Goal: Information Seeking & Learning: Learn about a topic

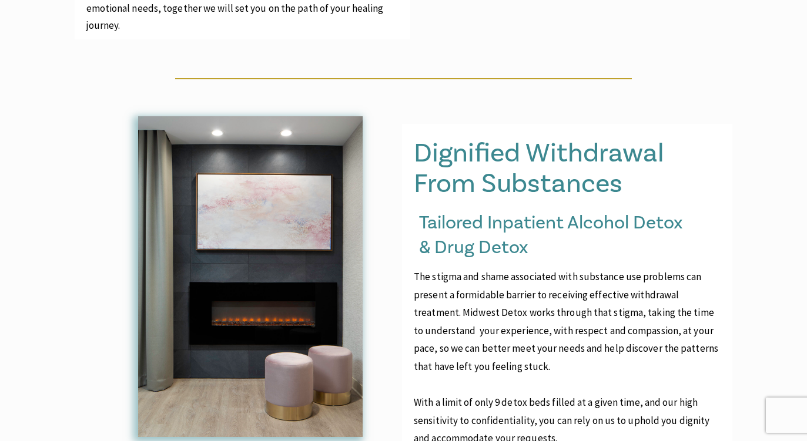
scroll to position [927, 0]
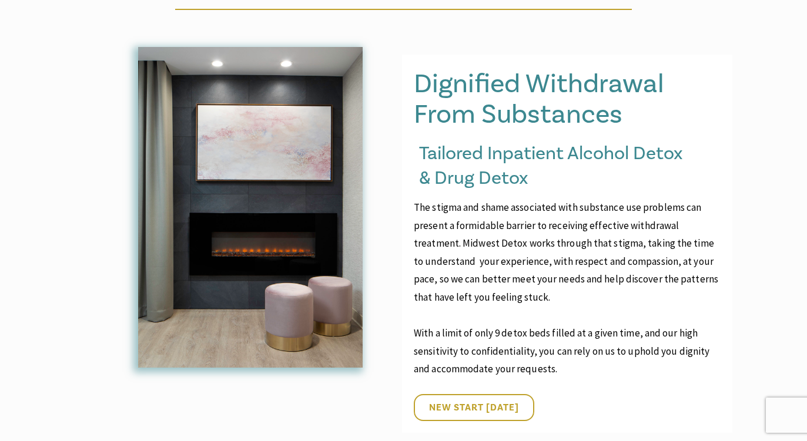
click at [535, 265] on p "The stigma and shame associated with substance use problems can present a formi…" at bounding box center [567, 253] width 307 height 108
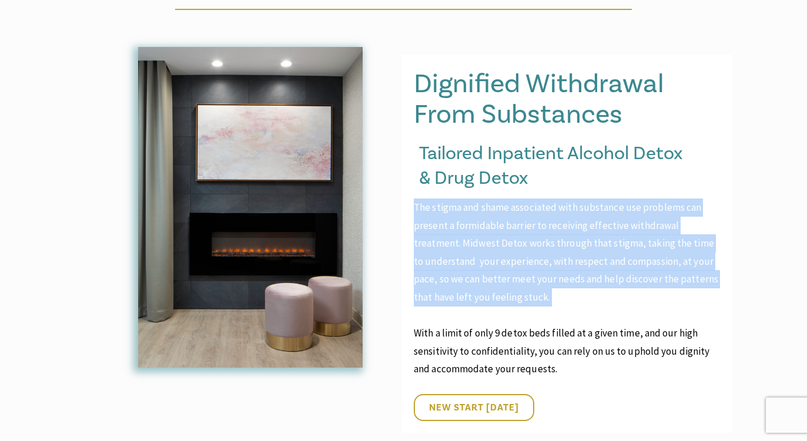
click at [535, 265] on p "The stigma and shame associated with substance use problems can present a formi…" at bounding box center [567, 253] width 307 height 108
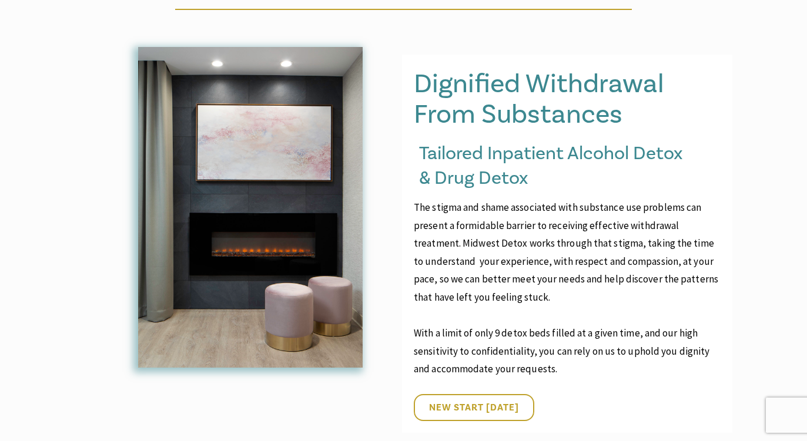
click at [525, 307] on p at bounding box center [567, 316] width 307 height 18
click at [518, 324] on p "With a limit of only 9 detox beds filled at a given time, and our high sensitiv…" at bounding box center [567, 351] width 307 height 54
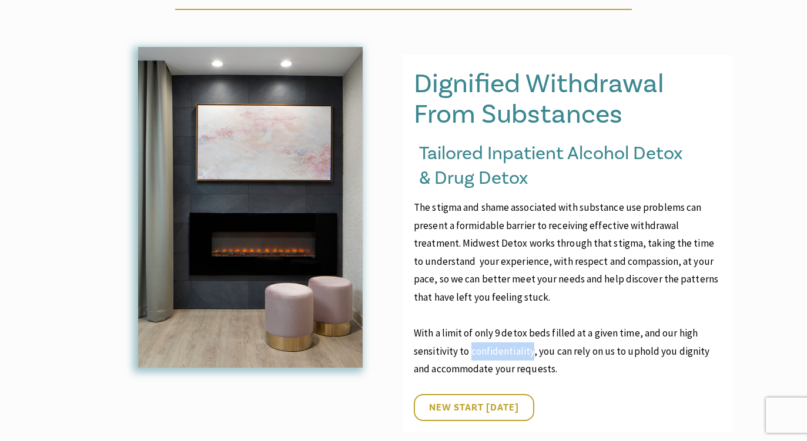
click at [518, 324] on p "With a limit of only 9 detox beds filled at a given time, and our high sensitiv…" at bounding box center [567, 351] width 307 height 54
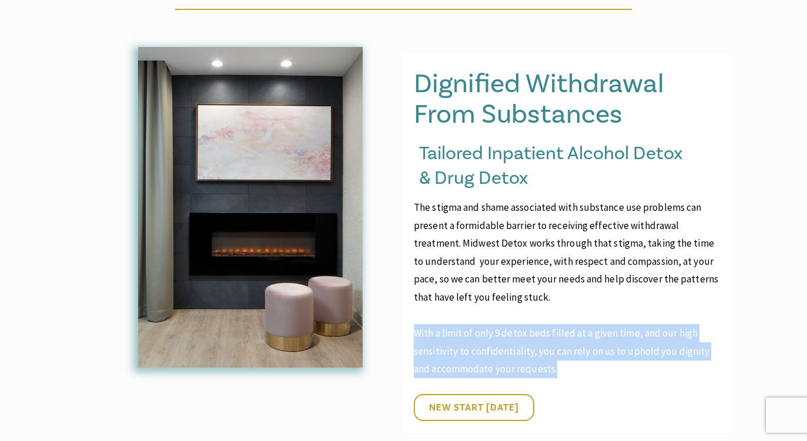
click at [518, 324] on p "With a limit of only 9 detox beds filled at a given time, and our high sensitiv…" at bounding box center [567, 351] width 307 height 54
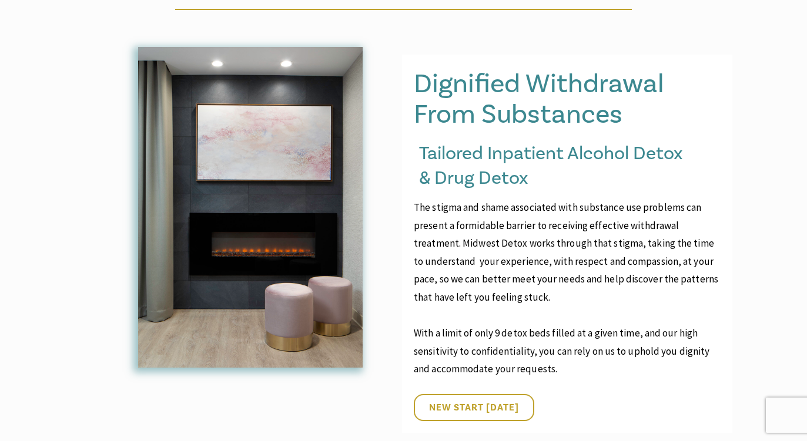
click at [525, 270] on p "The stigma and shame associated with substance use problems can present a formi…" at bounding box center [567, 253] width 307 height 108
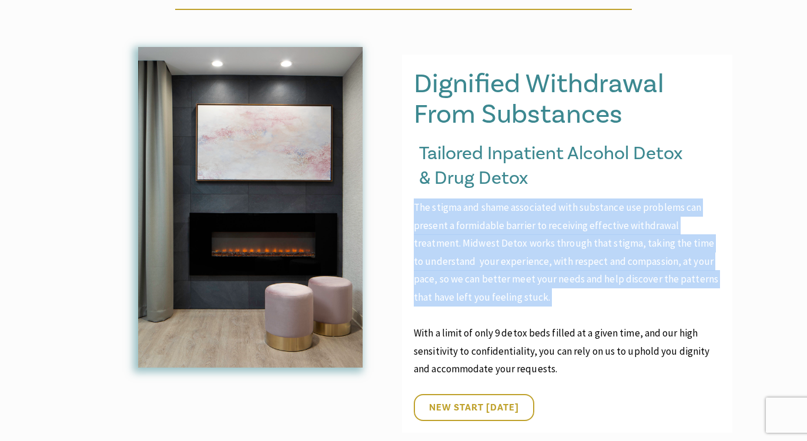
click at [525, 270] on p "The stigma and shame associated with substance use problems can present a formi…" at bounding box center [567, 253] width 307 height 108
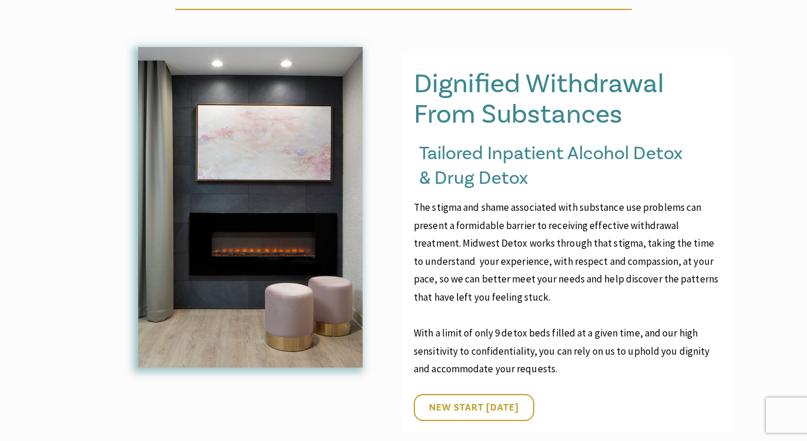
click at [509, 324] on p "With a limit of only 9 detox beds filled at a given time, and our high sensitiv…" at bounding box center [567, 351] width 307 height 54
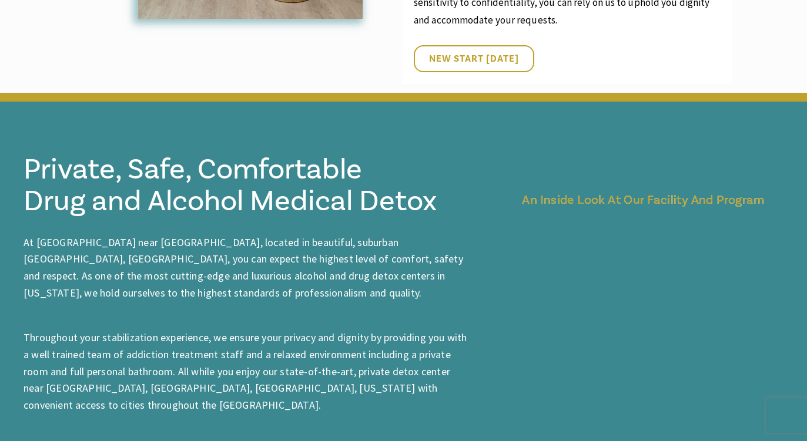
scroll to position [1337, 0]
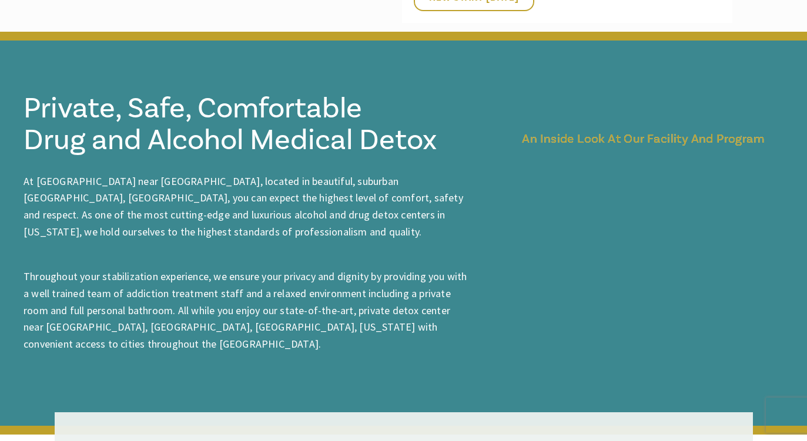
click at [447, 281] on span "Throughout your stabilization experience, we ensure your privacy and dignity by…" at bounding box center [246, 310] width 444 height 81
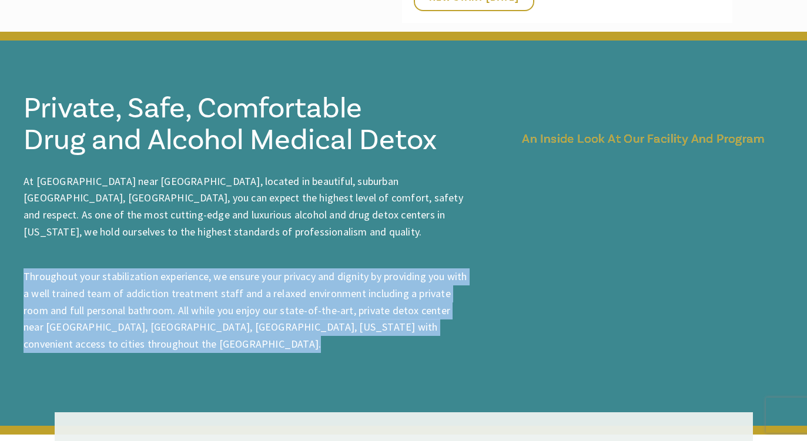
click at [447, 281] on span "Throughout your stabilization experience, we ensure your privacy and dignity by…" at bounding box center [246, 310] width 444 height 81
click at [440, 293] on span "Throughout your stabilization experience, we ensure your privacy and dignity by…" at bounding box center [246, 310] width 444 height 81
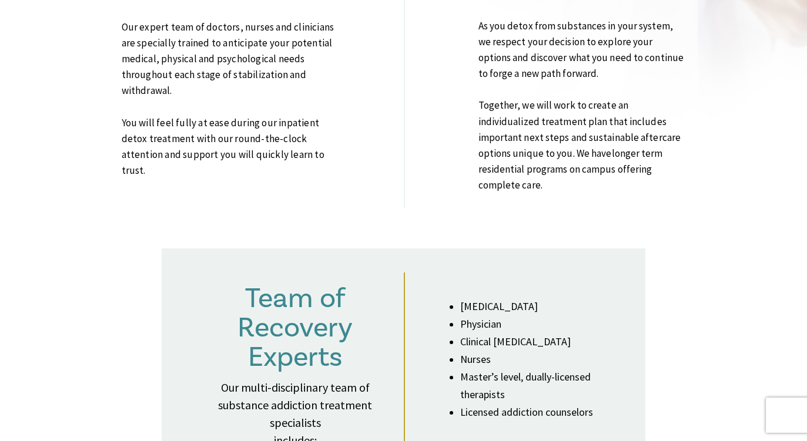
scroll to position [3215, 0]
